Goal: Transaction & Acquisition: Obtain resource

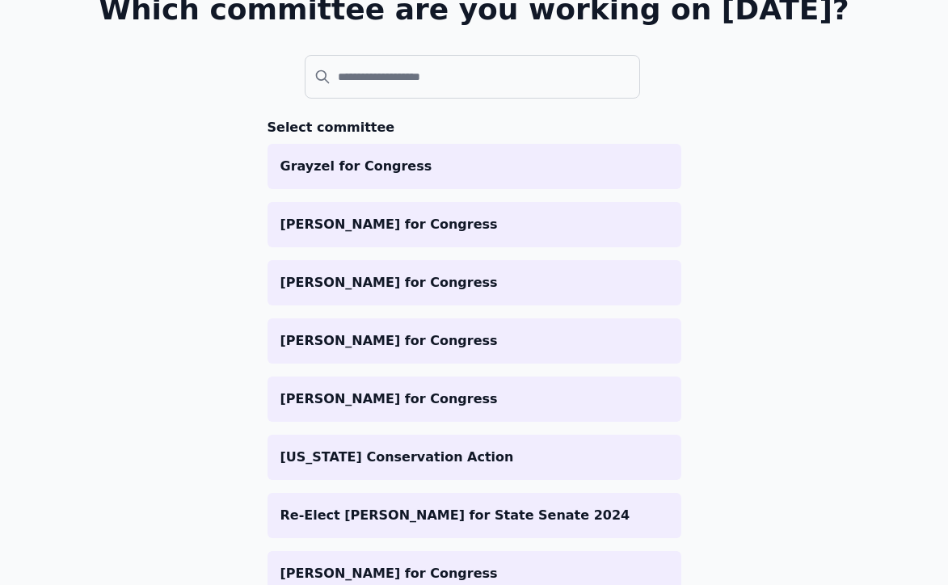
scroll to position [142, 0]
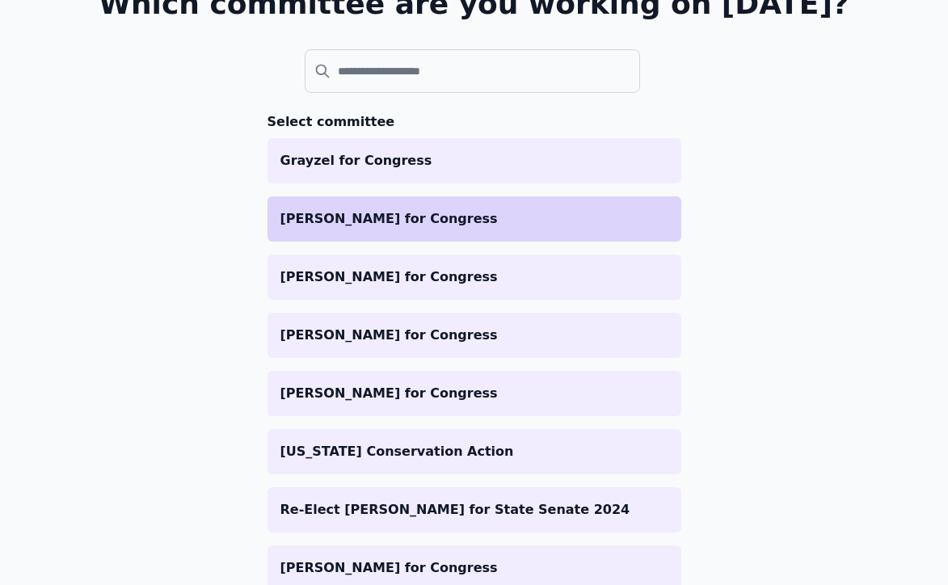
click at [411, 220] on p "[PERSON_NAME] for Congress" at bounding box center [475, 218] width 388 height 19
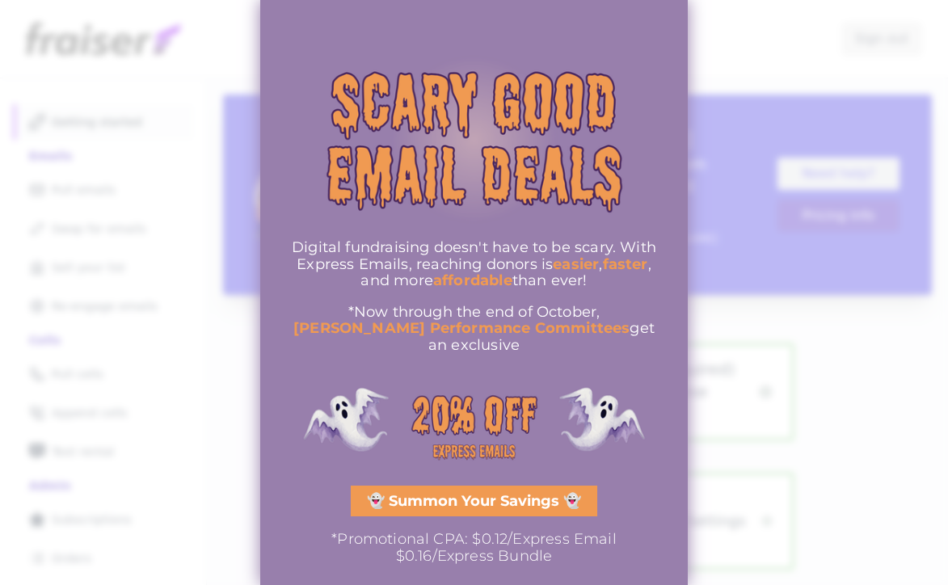
click at [719, 36] on div at bounding box center [474, 292] width 948 height 585
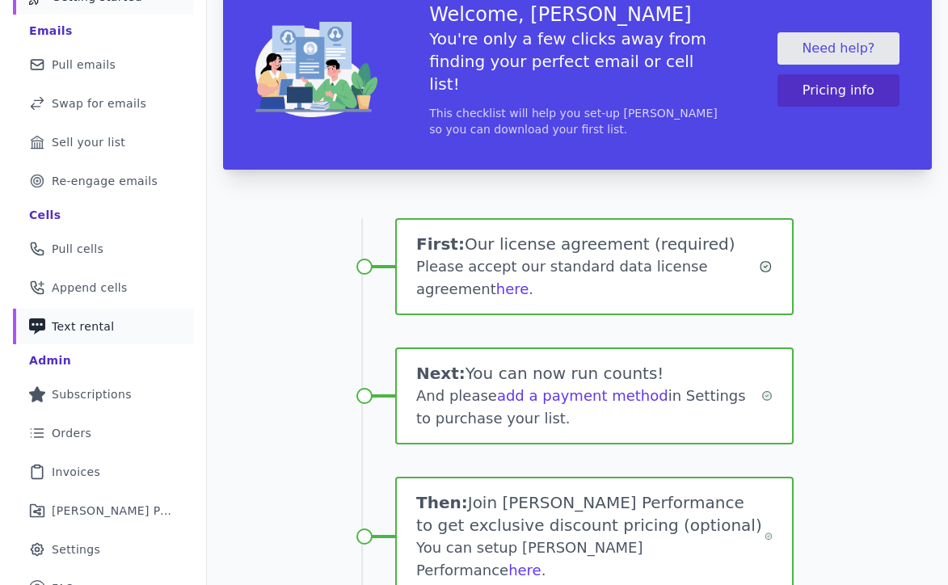
scroll to position [127, 0]
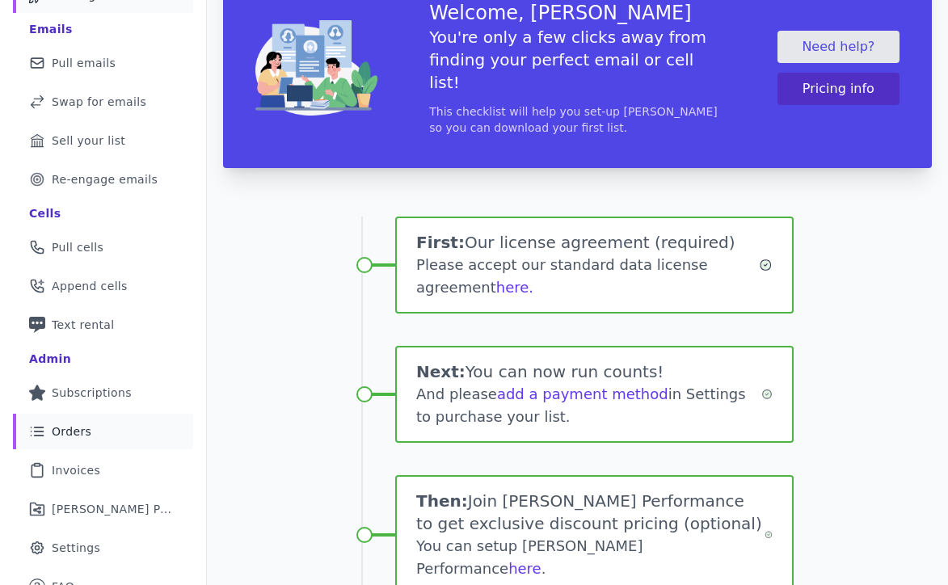
click at [95, 429] on link "List Icon Outline of bulleted list Orders" at bounding box center [103, 432] width 180 height 36
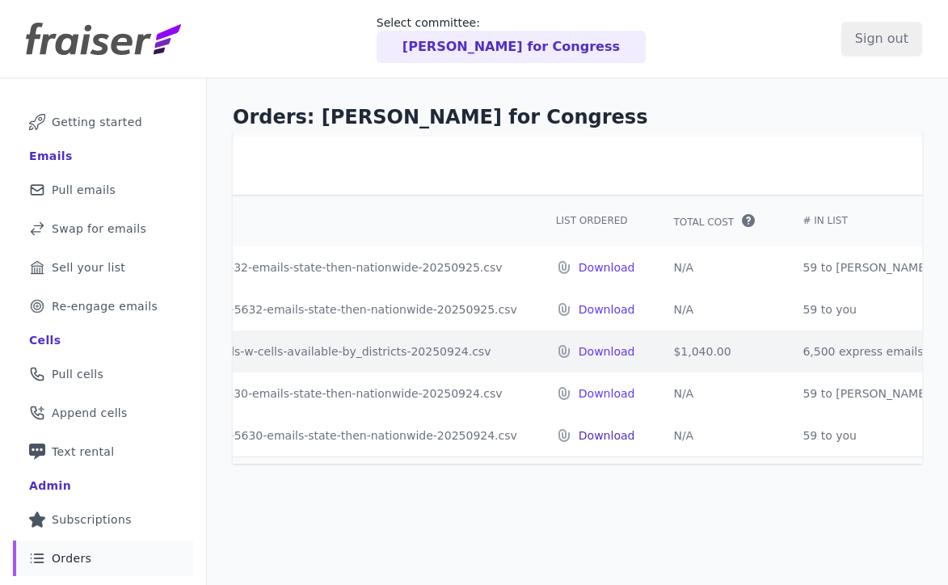
scroll to position [0, 306]
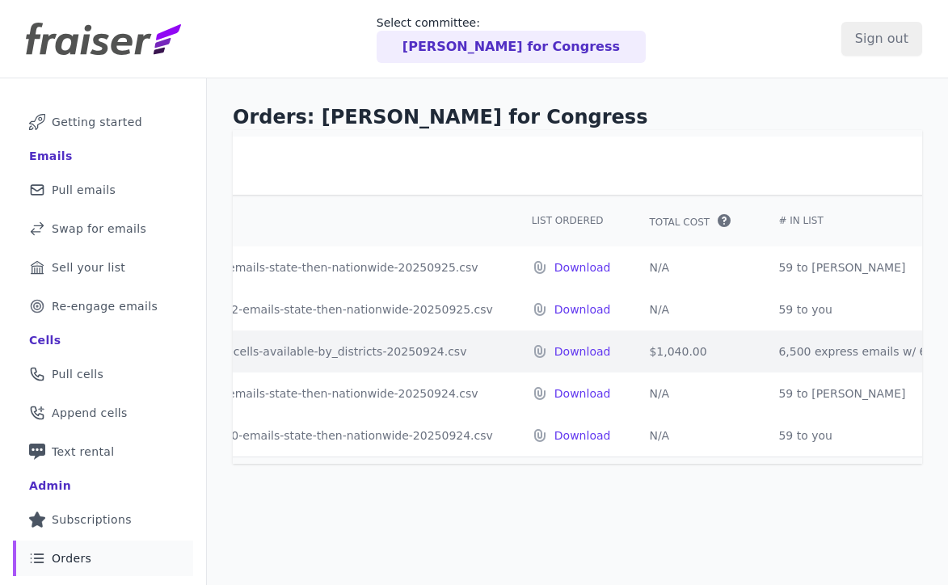
click at [759, 435] on td "59 to you" at bounding box center [879, 436] width 241 height 42
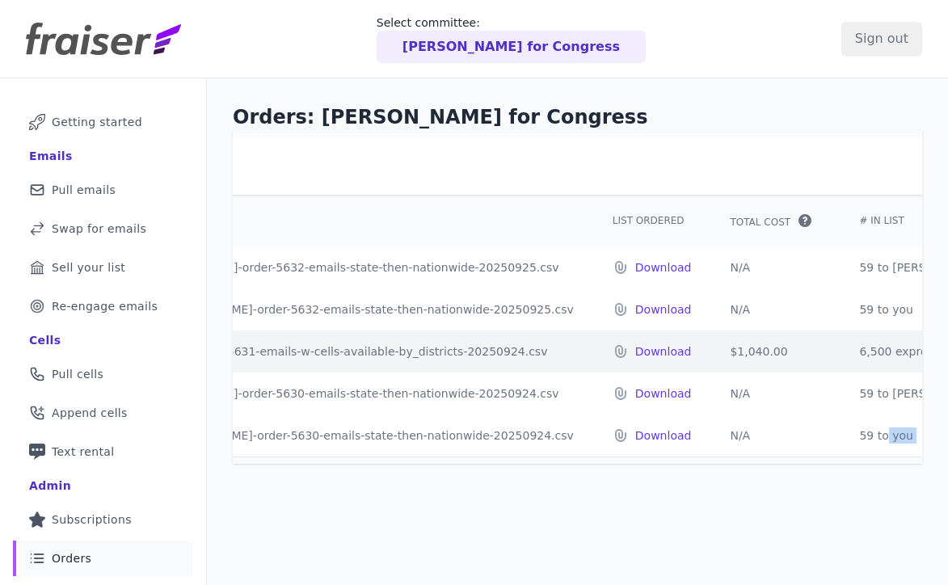
scroll to position [0, 0]
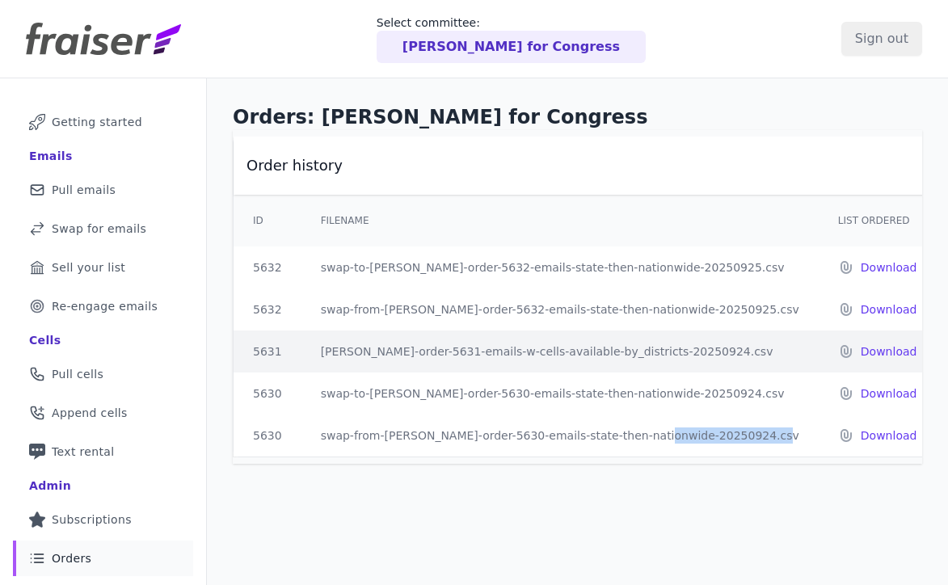
drag, startPoint x: 734, startPoint y: 438, endPoint x: 618, endPoint y: 437, distance: 116.4
click at [618, 437] on td "swap-from-fraiser-order-5630-emails-state-then-nationwide-20250924.csv" at bounding box center [560, 436] width 517 height 42
drag, startPoint x: 708, startPoint y: 308, endPoint x: 558, endPoint y: 307, distance: 150.4
click at [558, 307] on td "swap-from-fraiser-order-5632-emails-state-then-nationwide-20250925.csv" at bounding box center [560, 310] width 517 height 42
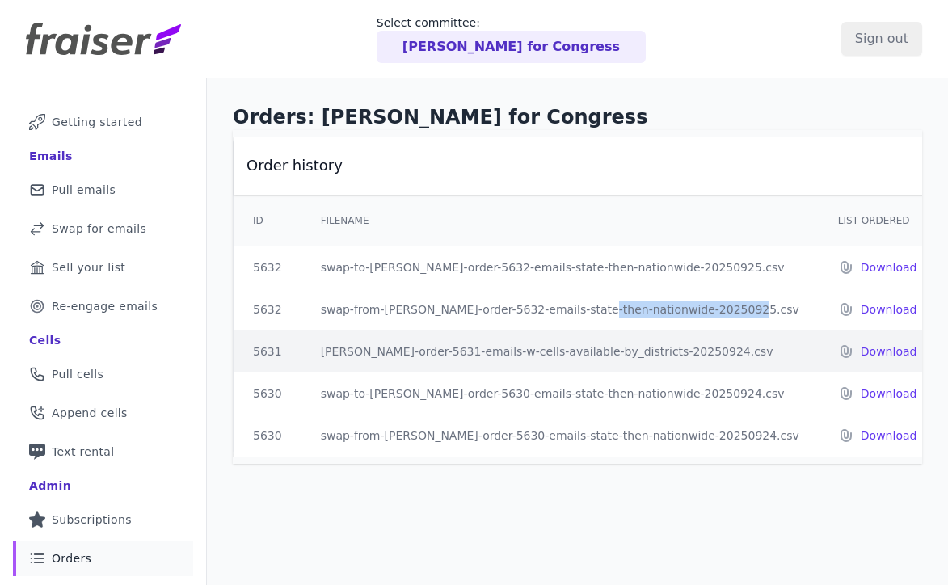
click at [558, 307] on td "swap-from-fraiser-order-5632-emails-state-then-nationwide-20250925.csv" at bounding box center [560, 310] width 517 height 42
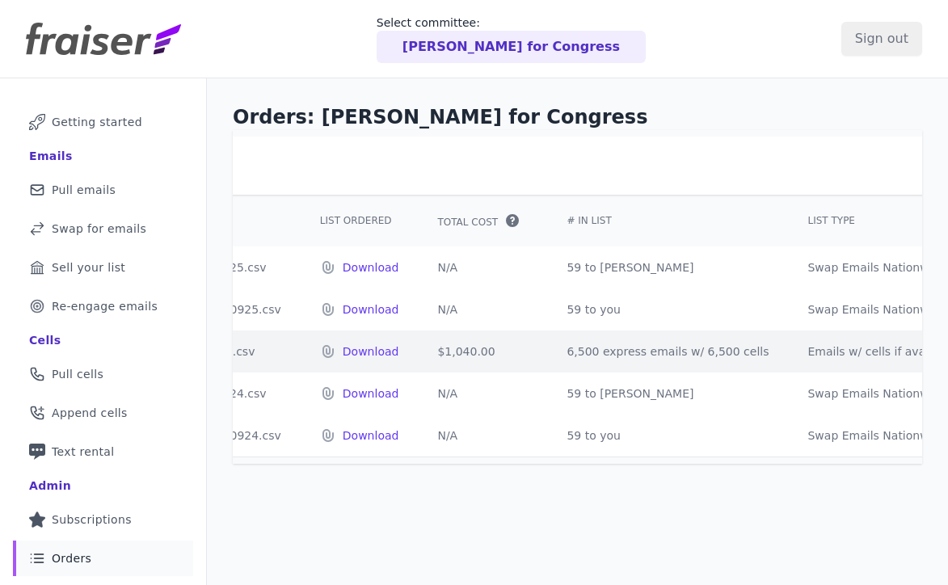
scroll to position [0, 522]
click at [558, 307] on td "59 to you" at bounding box center [663, 310] width 241 height 42
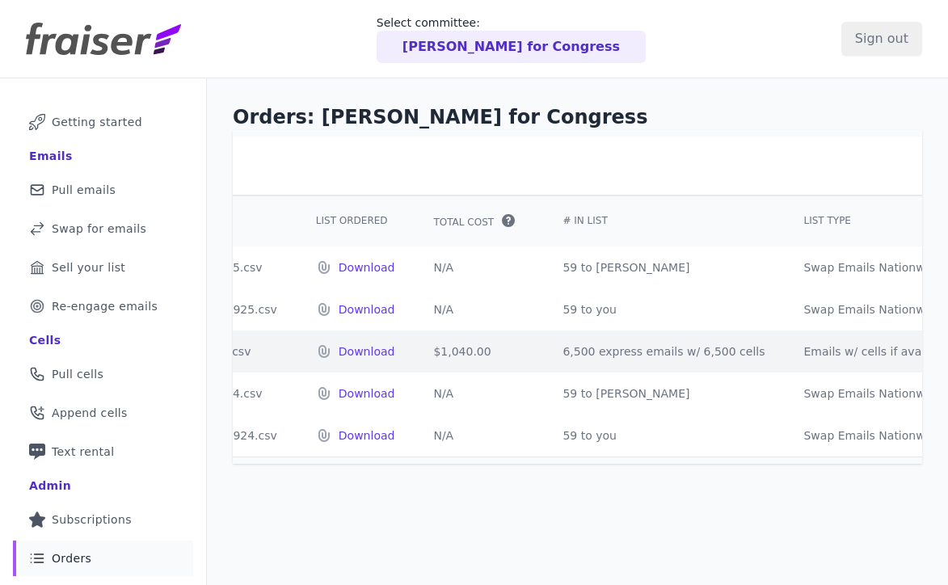
scroll to position [0, 293]
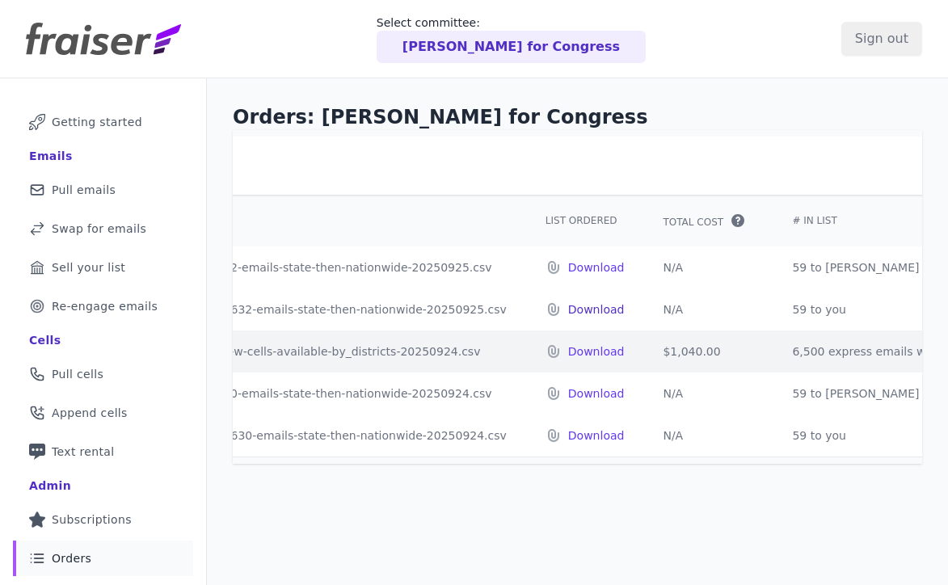
click at [568, 308] on p "Download" at bounding box center [596, 310] width 57 height 16
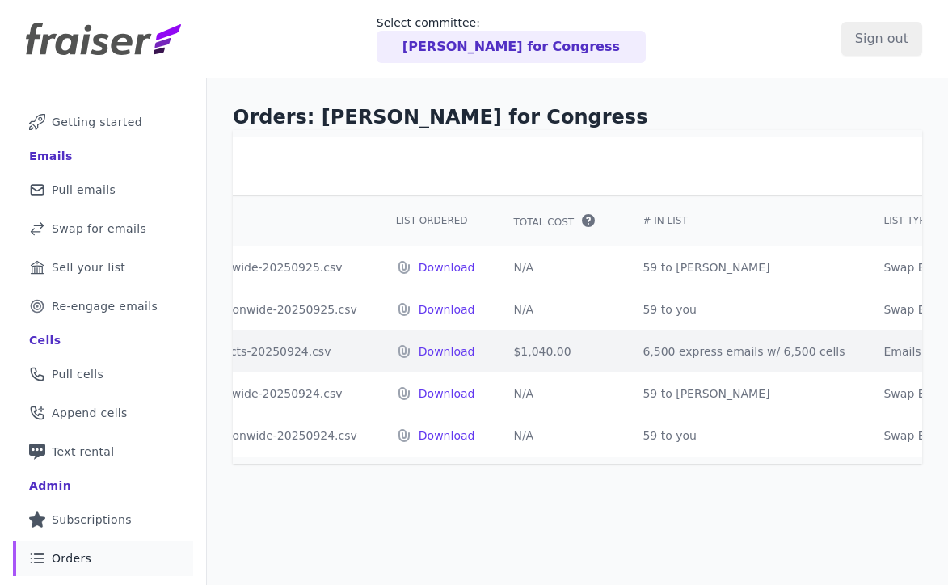
scroll to position [0, 443]
drag, startPoint x: 553, startPoint y: 355, endPoint x: 795, endPoint y: 361, distance: 241.8
click at [795, 361] on tr "5631 fraiser-order-5631-emails-w-cells-available-by_districts-20250924.csv Down…" at bounding box center [606, 352] width 1630 height 42
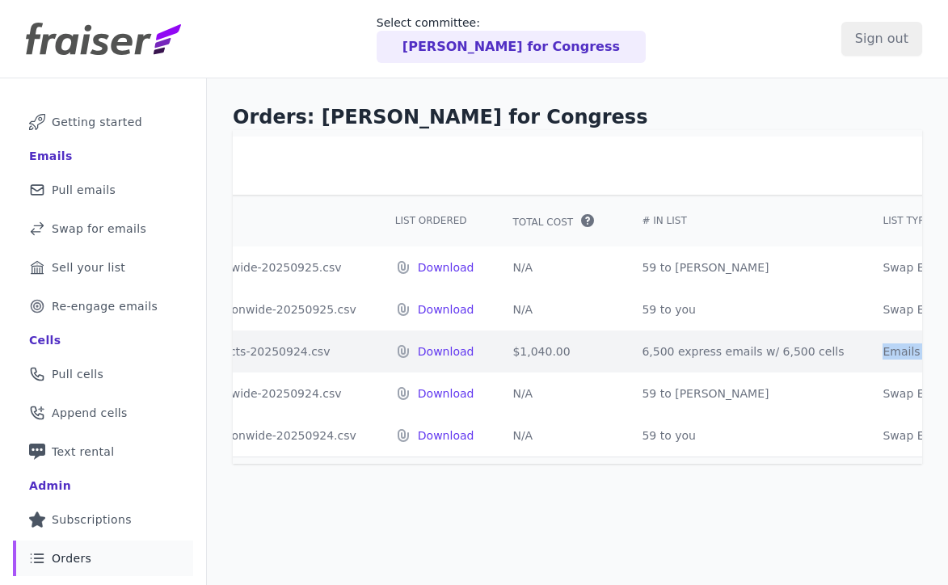
click at [699, 364] on td "6,500 express emails w/ 6,500 cells" at bounding box center [743, 352] width 241 height 42
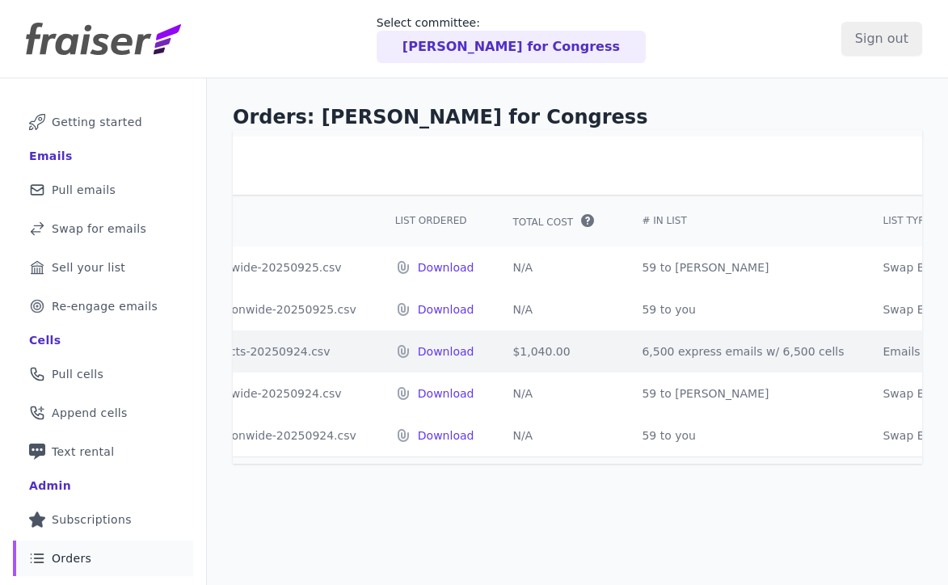
click at [699, 364] on td "6,500 express emails w/ 6,500 cells" at bounding box center [743, 352] width 241 height 42
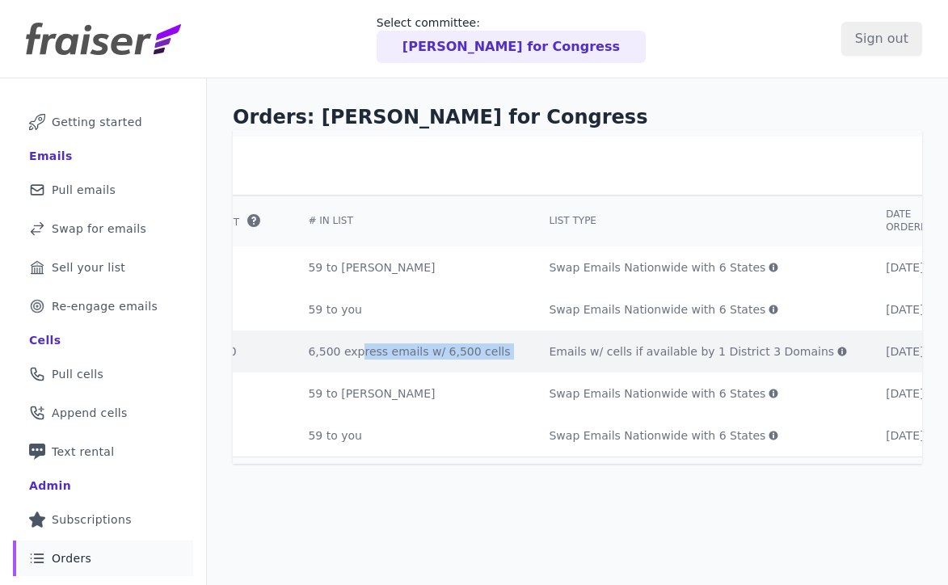
scroll to position [0, 790]
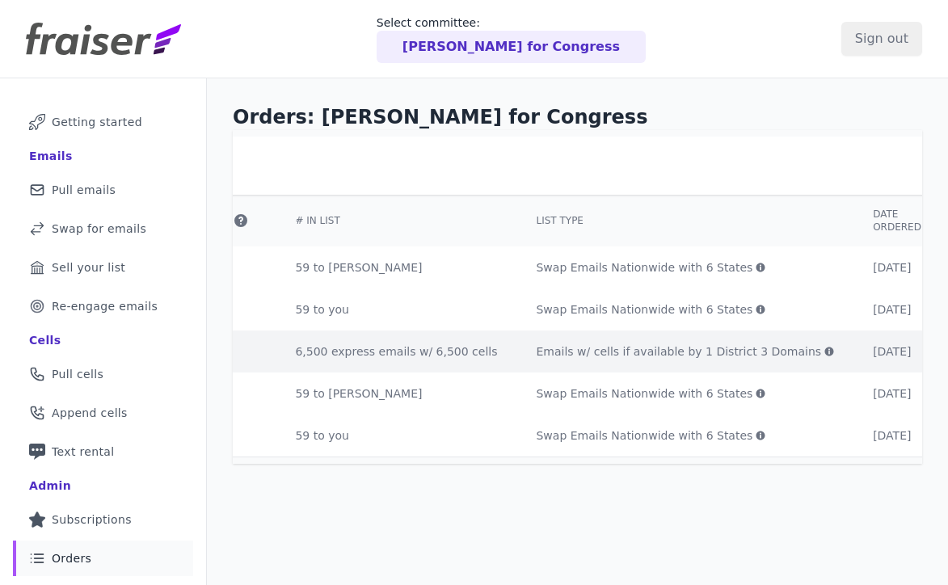
click at [699, 364] on td "Emails w/ cells if available by 1 District 3 Domains The parameters you selecte…" at bounding box center [685, 352] width 337 height 42
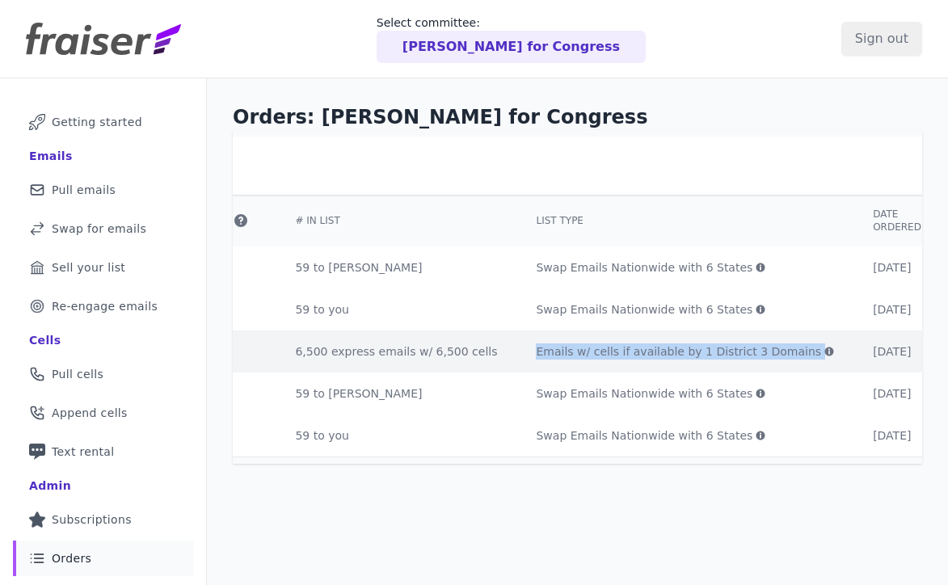
click at [699, 364] on td "Emails w/ cells if available by 1 District 3 Domains The parameters you selecte…" at bounding box center [685, 352] width 337 height 42
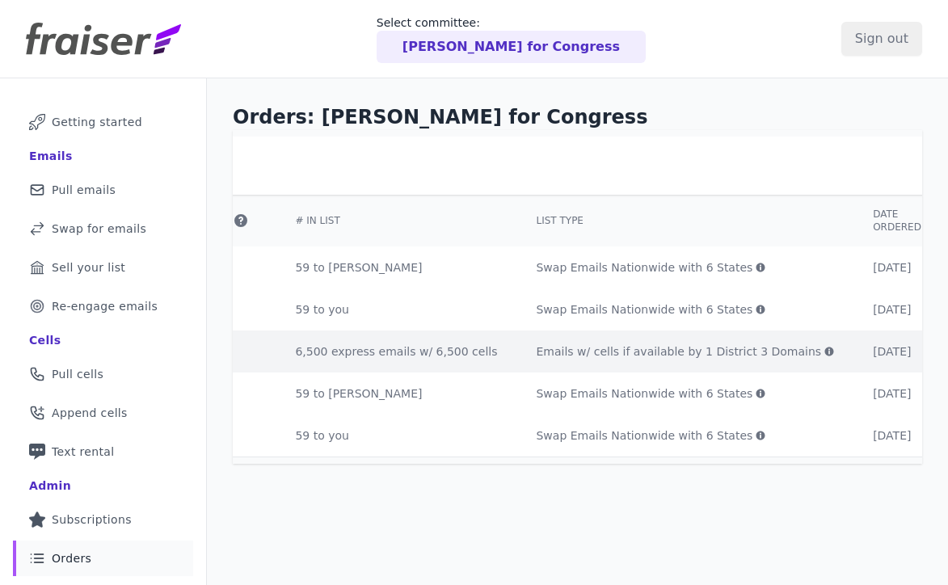
click at [821, 359] on link at bounding box center [827, 352] width 13 height 16
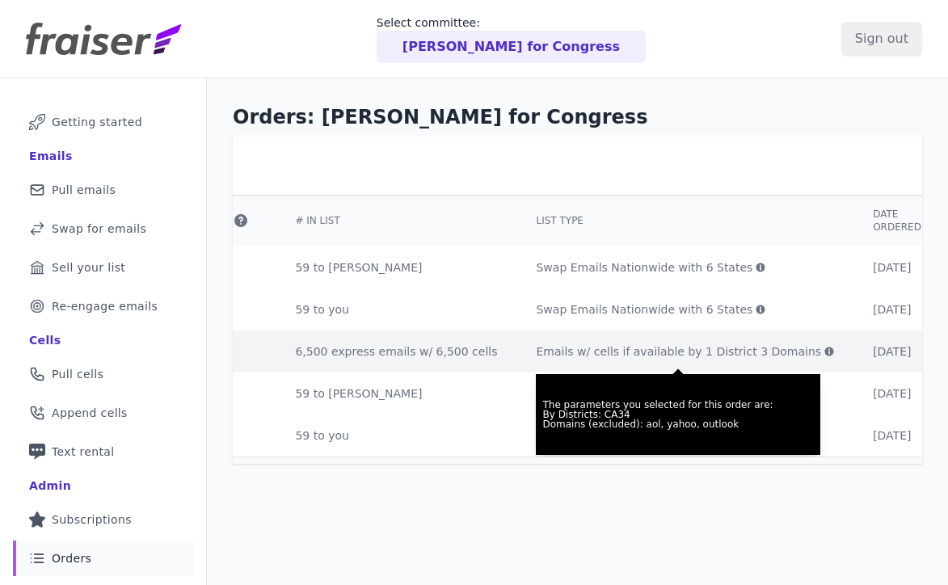
click at [689, 330] on td "Swap Emails Nationwide with 6 States The parameters you selected for this order…" at bounding box center [685, 310] width 337 height 42
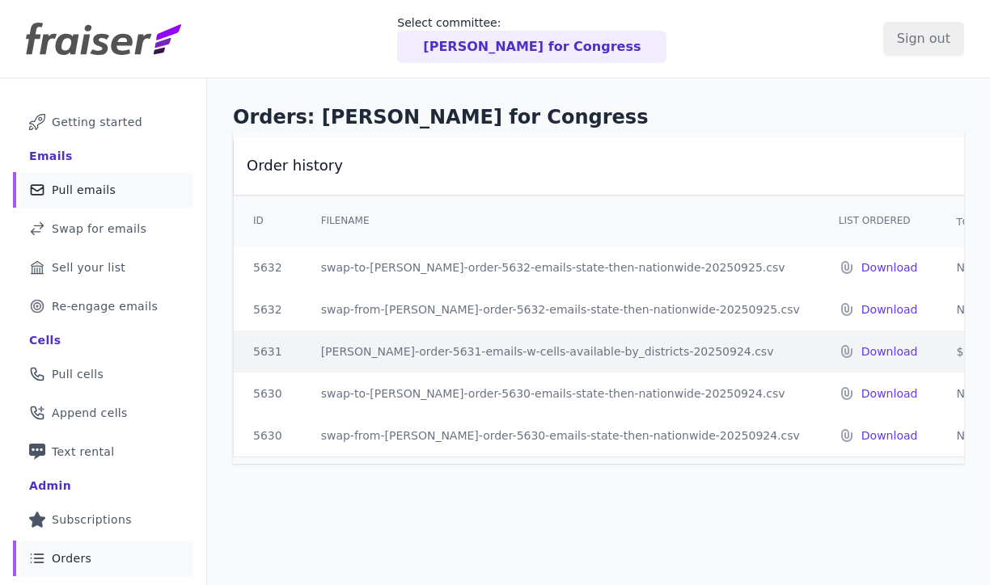
click at [93, 190] on span "Pull emails" at bounding box center [84, 190] width 64 height 16
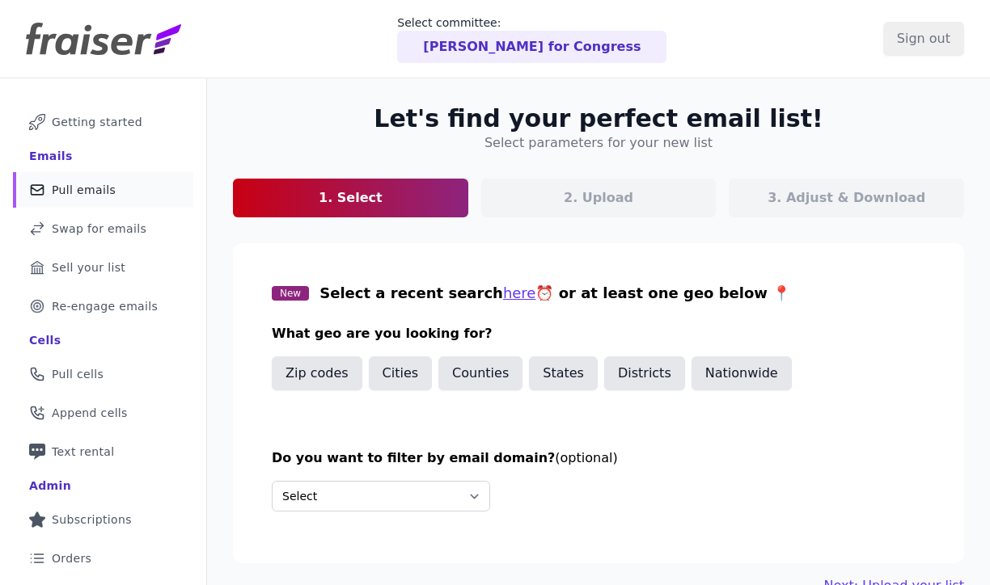
click at [518, 194] on div "2. Upload" at bounding box center [598, 198] width 235 height 39
click at [324, 374] on button "Zip codes" at bounding box center [317, 374] width 91 height 34
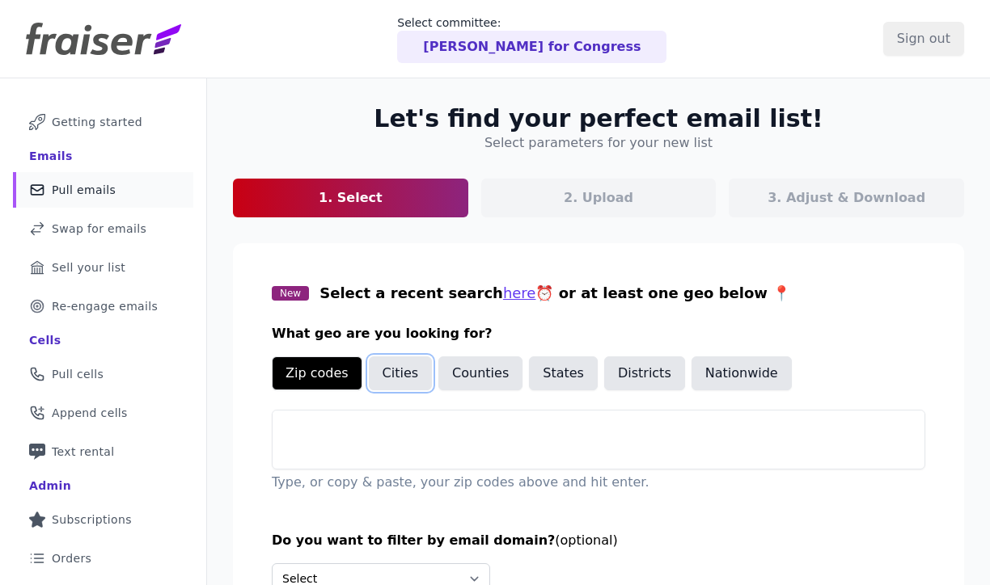
click at [416, 371] on button "Cities" at bounding box center [401, 374] width 64 height 34
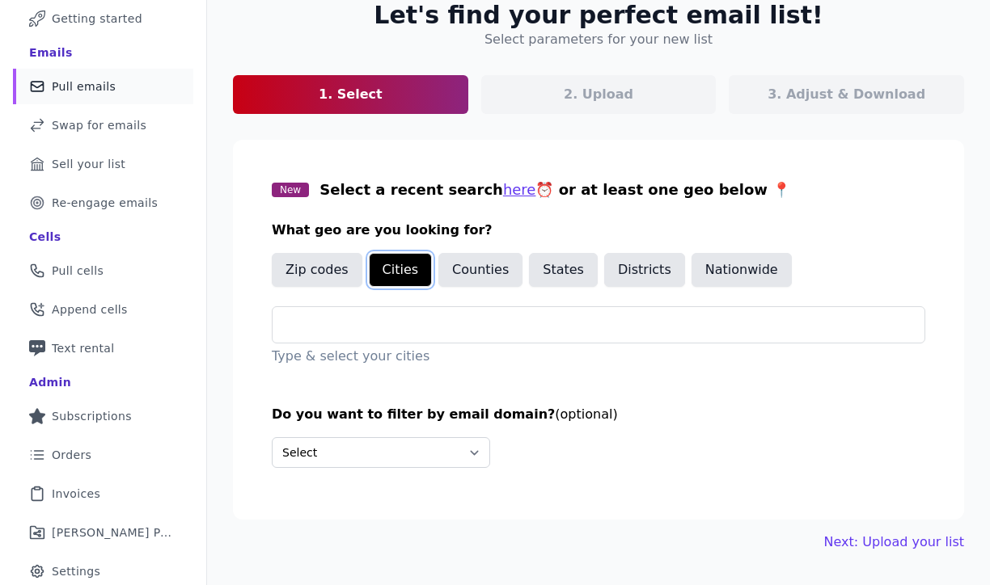
scroll to position [146, 0]
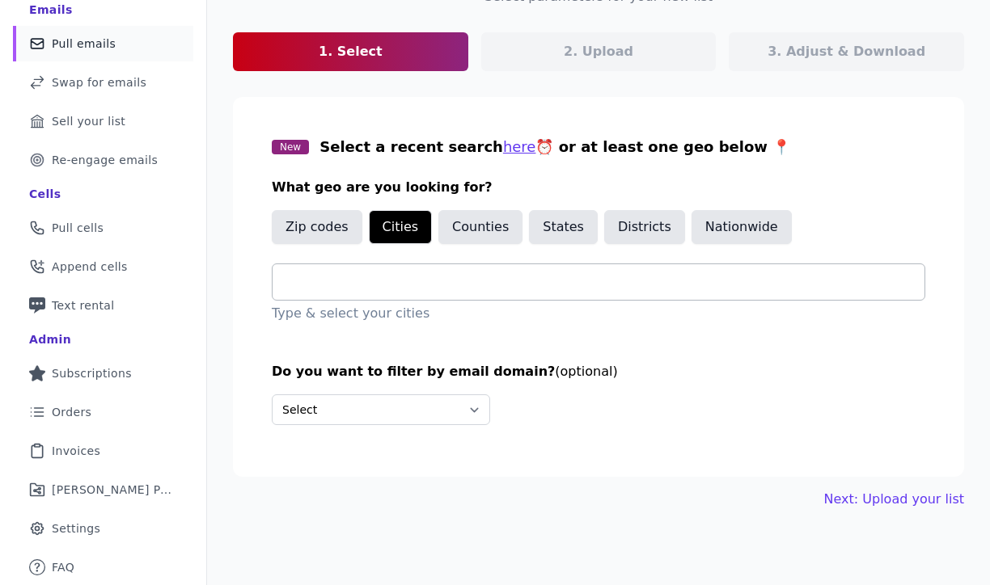
click at [478, 286] on input "text" at bounding box center [604, 281] width 639 height 19
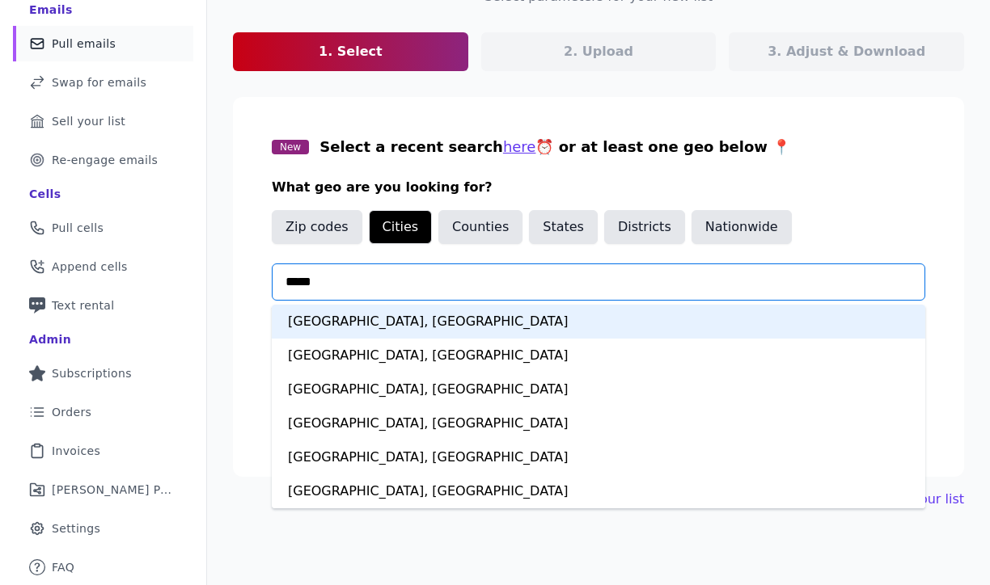
type input "******"
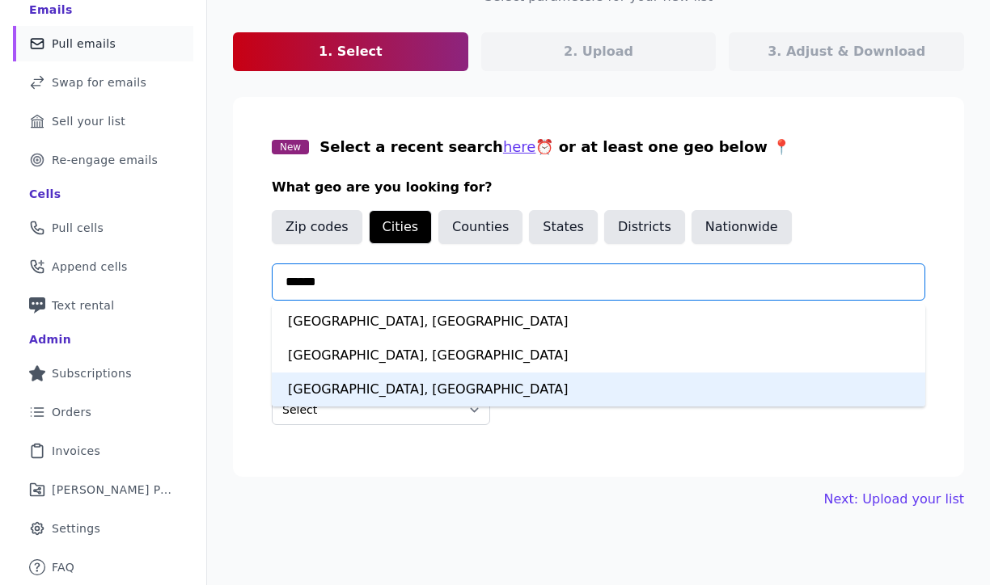
click at [508, 401] on div "[GEOGRAPHIC_DATA], [GEOGRAPHIC_DATA]" at bounding box center [598, 390] width 653 height 34
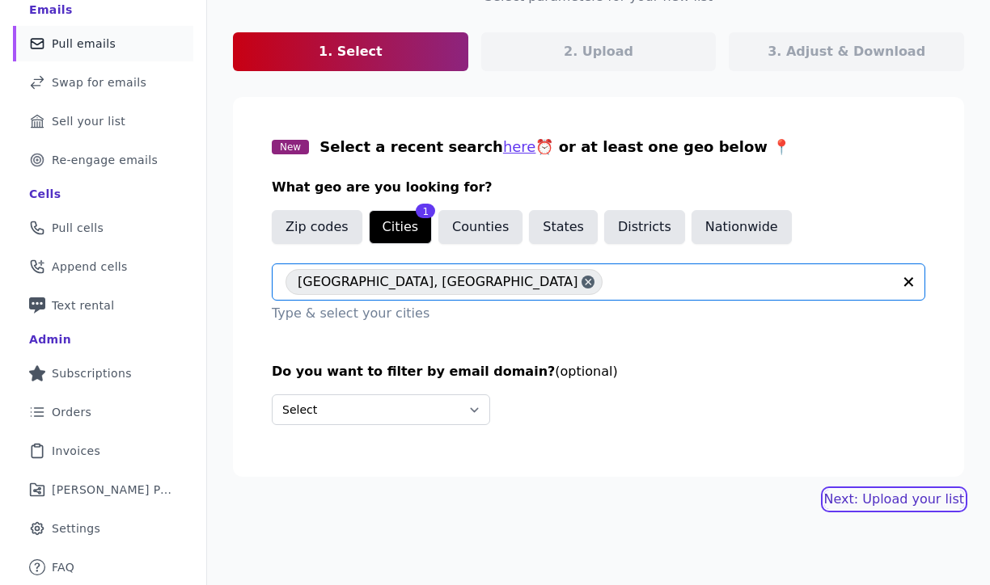
click at [923, 507] on link "Next: Upload your list" at bounding box center [894, 499] width 140 height 19
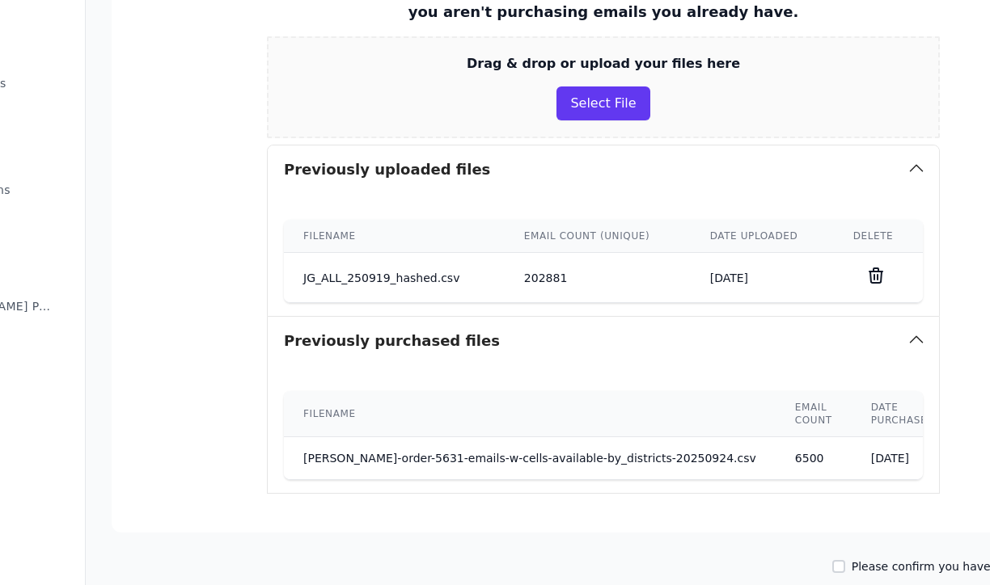
scroll to position [330, 122]
